Goal: Task Accomplishment & Management: Manage account settings

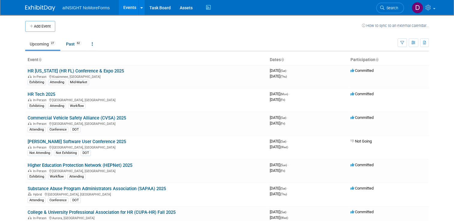
scroll to position [6, 0]
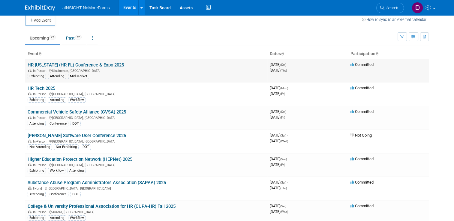
click at [89, 64] on link "HR [US_STATE] (HR FL) Conference & Expo 2025" at bounding box center [76, 64] width 96 height 5
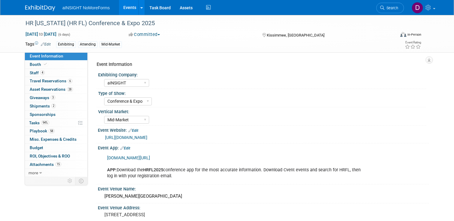
select select "aINSIGHT"
select select "Conference & Expo"
select select "Mid-Market"
select select "Full Access"
select select "Yes"
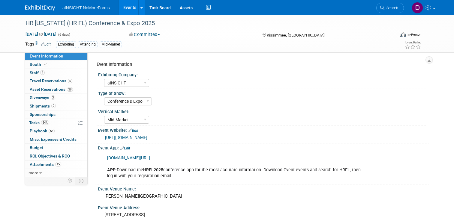
select select "No"
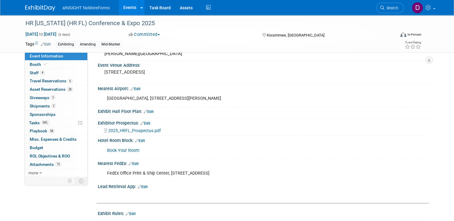
scroll to position [143, 0]
click at [49, 79] on span "Travel Reservations 6" at bounding box center [51, 81] width 43 height 5
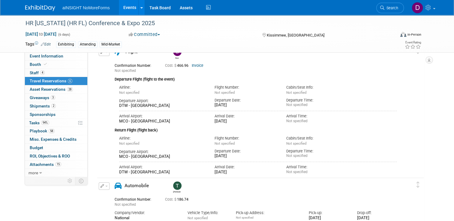
scroll to position [85, 0]
click at [298, 154] on div "Not specified" at bounding box center [317, 155] width 63 height 5
